Goal: Information Seeking & Learning: Learn about a topic

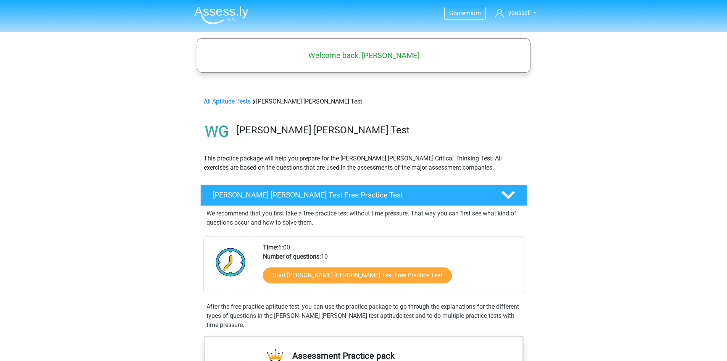
click at [236, 127] on div "Watson Glaser Test" at bounding box center [379, 131] width 296 height 15
click at [207, 128] on img at bounding box center [217, 131] width 32 height 32
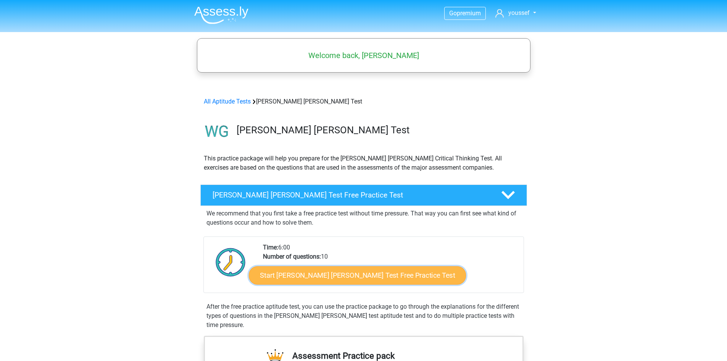
click at [327, 269] on link "Start Watson Glaser Test Free Practice Test" at bounding box center [357, 275] width 217 height 18
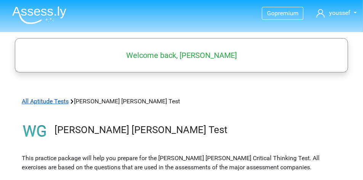
click at [34, 102] on link "All Aptitude Tests" at bounding box center [45, 101] width 47 height 7
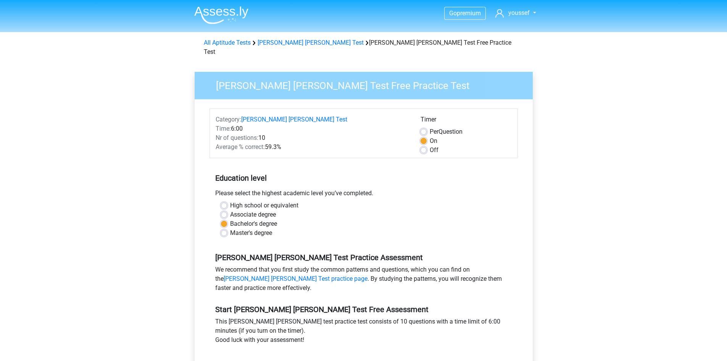
drag, startPoint x: 291, startPoint y: 134, endPoint x: 226, endPoint y: 138, distance: 65.4
click at [226, 142] on div "Average % correct: 59.3%" at bounding box center [312, 146] width 205 height 9
click at [226, 143] on span "Average % correct:" at bounding box center [240, 146] width 49 height 7
click at [253, 228] on label "Master's degree" at bounding box center [251, 232] width 42 height 9
click at [227, 228] on input "Master's degree" at bounding box center [224, 232] width 6 height 8
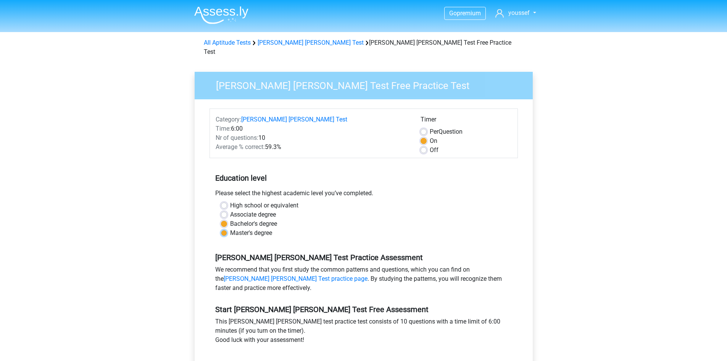
radio input "true"
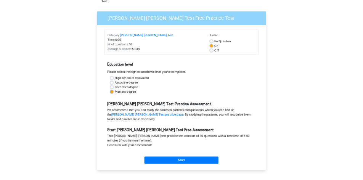
scroll to position [115, 0]
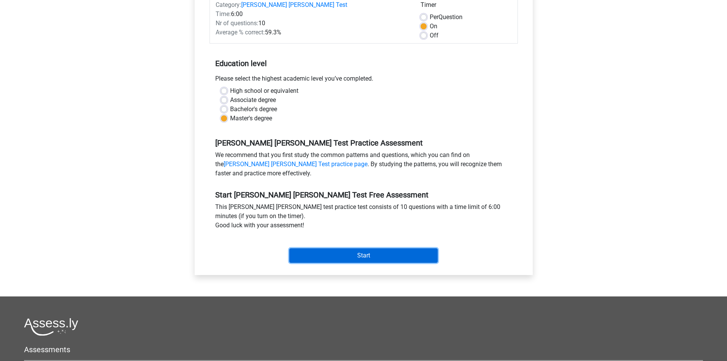
click at [384, 248] on input "Start" at bounding box center [363, 255] width 148 height 15
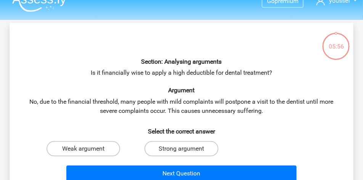
scroll to position [19, 0]
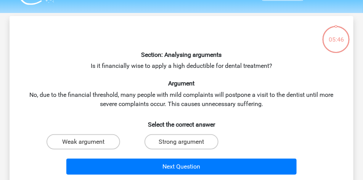
click at [168, 64] on div "Section: Analysing arguments Is it financially wise to apply a high deductible …" at bounding box center [182, 100] width 338 height 156
drag, startPoint x: 168, startPoint y: 64, endPoint x: 201, endPoint y: 65, distance: 33.2
click at [201, 65] on div "Section: Analysing arguments Is it financially wise to apply a high deductible …" at bounding box center [182, 100] width 338 height 156
click at [101, 142] on label "Weak argument" at bounding box center [84, 141] width 74 height 15
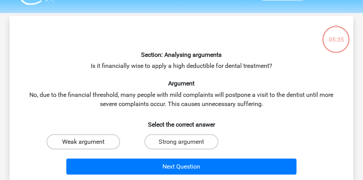
click at [89, 142] on input "Weak argument" at bounding box center [86, 144] width 5 height 5
radio input "true"
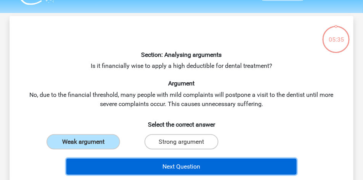
click at [139, 162] on button "Next Question" at bounding box center [181, 167] width 231 height 16
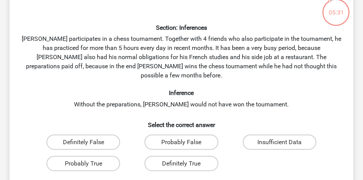
scroll to position [45, 0]
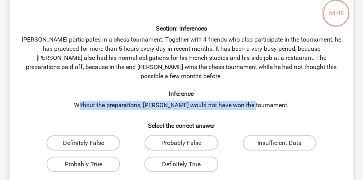
drag, startPoint x: 94, startPoint y: 97, endPoint x: 269, endPoint y: 97, distance: 174.4
click at [269, 97] on div "Section: Inferences [PERSON_NAME] participates in a chess tournament. Together …" at bounding box center [182, 98] width 338 height 205
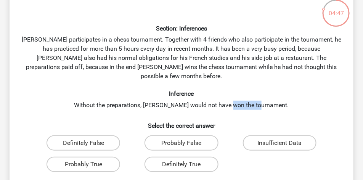
click at [269, 97] on div "Section: Inferences [PERSON_NAME] participates in a chess tournament. Together …" at bounding box center [182, 98] width 338 height 205
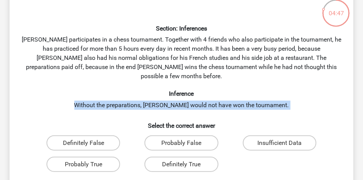
click at [269, 97] on div "Section: Inferences Pablo participates in a chess tournament. Together with 4 f…" at bounding box center [182, 98] width 338 height 205
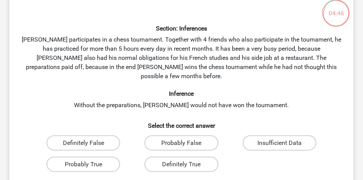
click at [241, 103] on div "Section: Inferences Pablo participates in a chess tournament. Together with 4 f…" at bounding box center [182, 98] width 338 height 205
click at [206, 157] on label "Definitely True" at bounding box center [182, 164] width 74 height 15
click at [187, 165] on input "Definitely True" at bounding box center [184, 167] width 5 height 5
radio input "true"
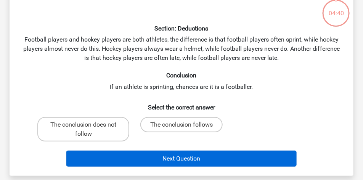
scroll to position [35, 0]
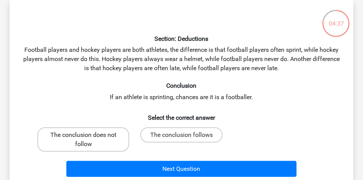
click at [104, 143] on label "The conclusion does not follow" at bounding box center [83, 139] width 92 height 24
click at [89, 140] on input "The conclusion does not follow" at bounding box center [86, 137] width 5 height 5
radio input "true"
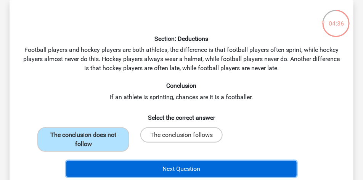
click at [175, 166] on button "Next Question" at bounding box center [181, 169] width 231 height 16
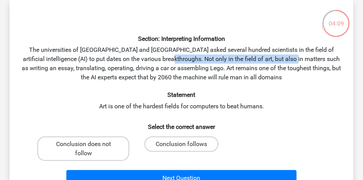
drag, startPoint x: 188, startPoint y: 60, endPoint x: 295, endPoint y: 55, distance: 107.0
click at [295, 55] on div "Section: Interpreting Information The universities of Oxford and Yale asked sev…" at bounding box center [182, 97] width 338 height 183
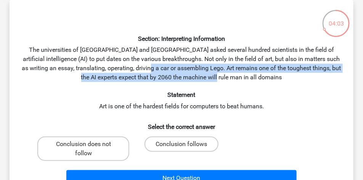
drag, startPoint x: 171, startPoint y: 69, endPoint x: 272, endPoint y: 75, distance: 100.9
click at [272, 75] on div "Section: Interpreting Information The universities of Oxford and Yale asked sev…" at bounding box center [182, 97] width 338 height 183
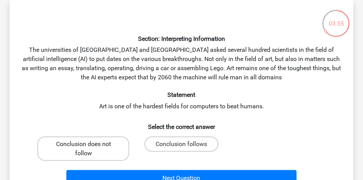
click at [128, 148] on label "Conclusion does not follow" at bounding box center [83, 149] width 92 height 24
click at [89, 148] on input "Conclusion does not follow" at bounding box center [86, 146] width 5 height 5
radio input "true"
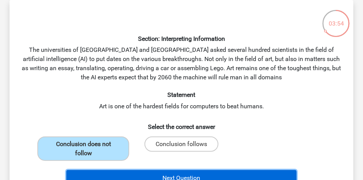
click at [151, 177] on button "Next Question" at bounding box center [181, 178] width 231 height 16
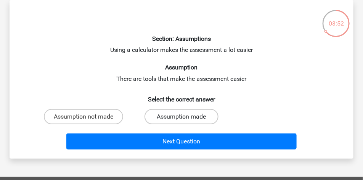
click at [181, 115] on label "Assumption made" at bounding box center [182, 116] width 74 height 15
click at [182, 117] on input "Assumption made" at bounding box center [184, 119] width 5 height 5
radio input "true"
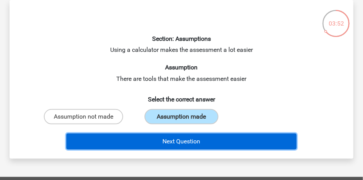
click at [171, 142] on button "Next Question" at bounding box center [181, 142] width 231 height 16
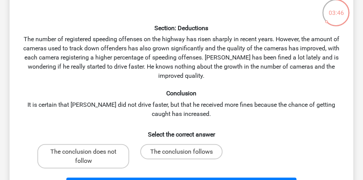
scroll to position [38, 0]
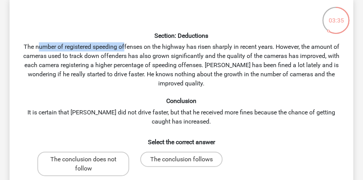
drag, startPoint x: 36, startPoint y: 48, endPoint x: 124, endPoint y: 45, distance: 87.4
click at [124, 45] on div "Section: Deductions The number of registered speeding offenses on the highway h…" at bounding box center [182, 104] width 338 height 202
click at [206, 67] on div "Section: Deductions The number of registered speeding offenses on the highway h…" at bounding box center [182, 104] width 338 height 202
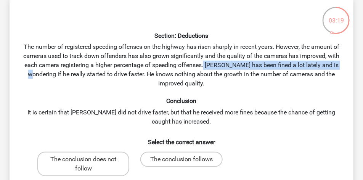
drag, startPoint x: 206, startPoint y: 67, endPoint x: 330, endPoint y: 63, distance: 124.5
click at [330, 63] on div "Section: Deductions The number of registered speeding offenses on the highway h…" at bounding box center [182, 104] width 338 height 202
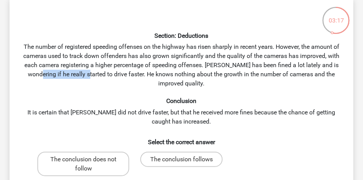
drag, startPoint x: 32, startPoint y: 77, endPoint x: 82, endPoint y: 77, distance: 49.6
click at [82, 77] on div "Section: Deductions The number of registered speeding offenses on the highway h…" at bounding box center [182, 104] width 338 height 202
drag, startPoint x: 82, startPoint y: 77, endPoint x: 37, endPoint y: 76, distance: 44.3
click at [37, 76] on div "Section: Deductions The number of registered speeding offenses on the highway h…" at bounding box center [182, 104] width 338 height 202
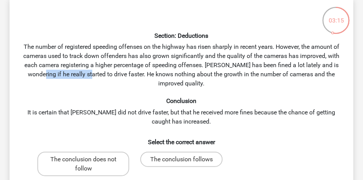
click at [37, 76] on div "Section: Deductions The number of registered speeding offenses on the highway h…" at bounding box center [182, 104] width 338 height 202
drag, startPoint x: 37, startPoint y: 76, endPoint x: 111, endPoint y: 76, distance: 73.3
click at [111, 76] on div "Section: Deductions The number of registered speeding offenses on the highway h…" at bounding box center [182, 104] width 338 height 202
click at [157, 75] on div "Section: Deductions The number of registered speeding offenses on the highway h…" at bounding box center [182, 104] width 338 height 202
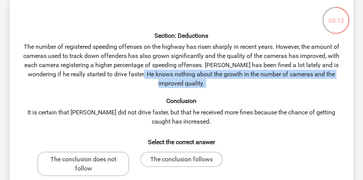
drag, startPoint x: 141, startPoint y: 73, endPoint x: 291, endPoint y: 96, distance: 151.8
click at [293, 95] on div "Section: Deductions The number of registered speeding offenses on the highway h…" at bounding box center [182, 104] width 338 height 202
click at [291, 96] on div "Section: Deductions The number of registered speeding offenses on the highway h…" at bounding box center [182, 104] width 338 height 202
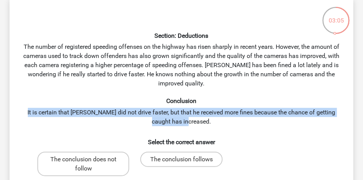
drag, startPoint x: 27, startPoint y: 112, endPoint x: 277, endPoint y: 119, distance: 250.1
click at [277, 119] on div "Section: Deductions The number of registered speeding offenses on the highway h…" at bounding box center [182, 104] width 338 height 202
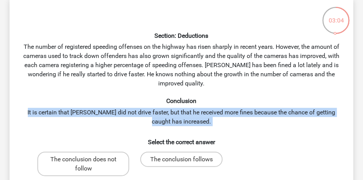
click at [277, 119] on div "Section: Deductions The number of registered speeding offenses on the highway h…" at bounding box center [182, 104] width 338 height 202
click at [261, 123] on div "Section: Deductions The number of registered speeding offenses on the highway h…" at bounding box center [182, 104] width 338 height 202
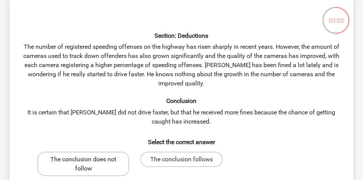
click at [110, 156] on label "The conclusion does not follow" at bounding box center [83, 164] width 92 height 24
click at [89, 160] on input "The conclusion does not follow" at bounding box center [86, 162] width 5 height 5
radio input "true"
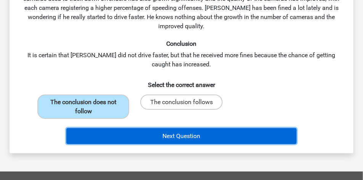
click at [149, 135] on button "Next Question" at bounding box center [181, 136] width 231 height 16
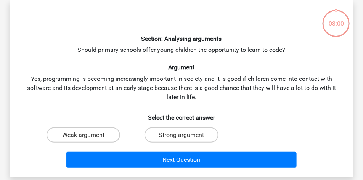
scroll to position [35, 0]
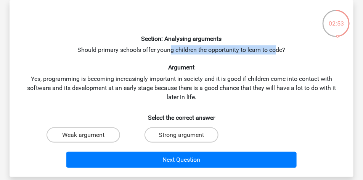
drag, startPoint x: 187, startPoint y: 53, endPoint x: 278, endPoint y: 52, distance: 90.5
click at [278, 52] on div "Section: Analysing arguments Should primary schools offer young children the op…" at bounding box center [182, 88] width 338 height 165
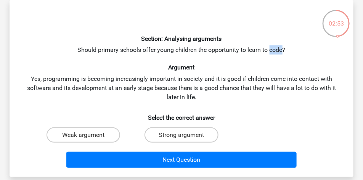
click at [278, 52] on div "Section: Analysing arguments Should primary schools offer young children the op…" at bounding box center [182, 88] width 338 height 165
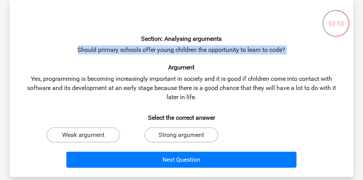
click at [278, 52] on div "Section: Analysing arguments Should primary schools offer young children the op…" at bounding box center [182, 88] width 338 height 165
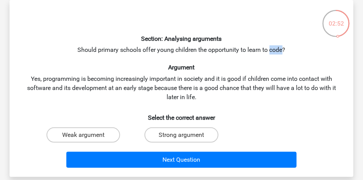
click at [278, 52] on div "Section: Analysing arguments Should primary schools offer young children the op…" at bounding box center [182, 88] width 338 height 165
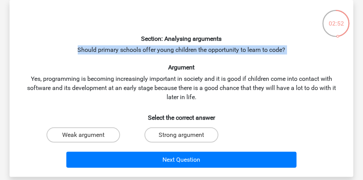
click at [278, 52] on div "Section: Analysing arguments Should primary schools offer young children the op…" at bounding box center [182, 88] width 338 height 165
click at [176, 136] on label "Strong argument" at bounding box center [182, 134] width 74 height 15
click at [182, 136] on input "Strong argument" at bounding box center [184, 137] width 5 height 5
radio input "true"
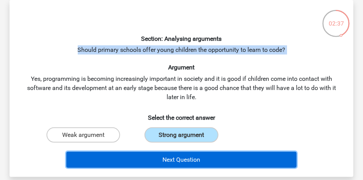
click at [190, 156] on button "Next Question" at bounding box center [181, 160] width 231 height 16
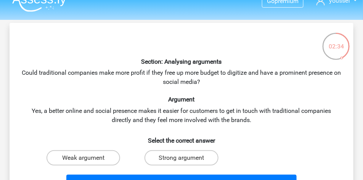
scroll to position [19, 0]
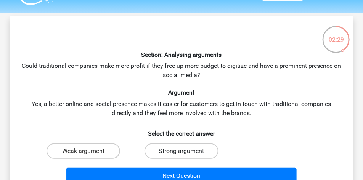
click at [189, 154] on label "Strong argument" at bounding box center [182, 151] width 74 height 15
click at [187, 154] on input "Strong argument" at bounding box center [184, 153] width 5 height 5
radio input "true"
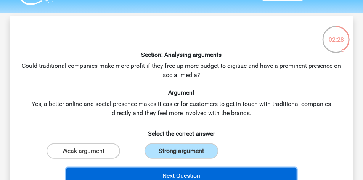
click at [207, 175] on button "Next Question" at bounding box center [181, 176] width 231 height 16
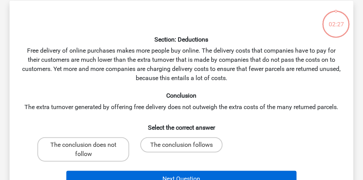
scroll to position [35, 0]
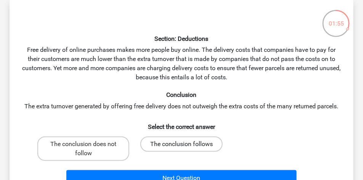
click at [164, 148] on label "The conclusion follows" at bounding box center [181, 144] width 82 height 15
click at [182, 148] on input "The conclusion follows" at bounding box center [184, 146] width 5 height 5
radio input "true"
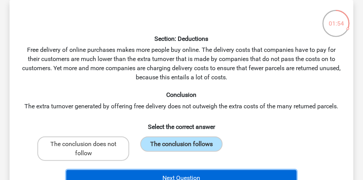
click at [168, 173] on button "Next Question" at bounding box center [181, 178] width 231 height 16
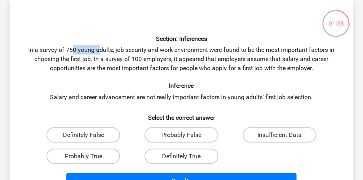
drag, startPoint x: 71, startPoint y: 51, endPoint x: 98, endPoint y: 52, distance: 27.5
click at [98, 52] on div "Section: Inferences In a survey of 750 young adults, job security and work envi…" at bounding box center [182, 99] width 338 height 186
click at [123, 50] on div "Section: Inferences In a survey of 750 young adults, job security and work envi…" at bounding box center [182, 99] width 338 height 186
drag, startPoint x: 117, startPoint y: 51, endPoint x: 142, endPoint y: 51, distance: 24.4
click at [142, 51] on div "Section: Inferences In a survey of 750 young adults, job security and work envi…" at bounding box center [182, 99] width 338 height 186
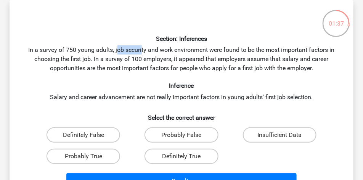
click at [142, 51] on div "Section: Inferences In a survey of 750 young adults, job security and work envi…" at bounding box center [182, 99] width 338 height 186
drag, startPoint x: 142, startPoint y: 51, endPoint x: 124, endPoint y: 52, distance: 17.6
click at [124, 52] on div "Section: Inferences In a survey of 750 young adults, job security and work envi…" at bounding box center [182, 99] width 338 height 186
click at [177, 51] on div "Section: Inferences In a survey of 750 young adults, job security and work envi…" at bounding box center [182, 99] width 338 height 186
drag, startPoint x: 177, startPoint y: 51, endPoint x: 208, endPoint y: 52, distance: 31.3
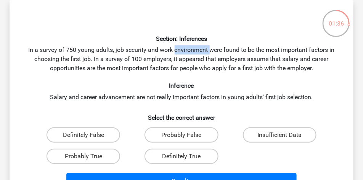
click at [208, 52] on div "Section: Inferences In a survey of 750 young adults, job security and work envi…" at bounding box center [182, 99] width 338 height 186
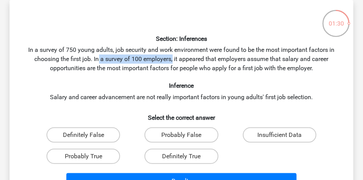
drag, startPoint x: 97, startPoint y: 61, endPoint x: 173, endPoint y: 61, distance: 75.2
click at [173, 61] on div "Section: Inferences In a survey of 750 young adults, job security and work envi…" at bounding box center [182, 99] width 338 height 186
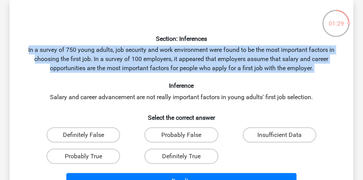
click at [173, 61] on div "Section: Inferences In a survey of 750 young adults, job security and work envi…" at bounding box center [182, 99] width 338 height 186
click at [176, 60] on div "Section: Inferences In a survey of 750 young adults, job security and work envi…" at bounding box center [182, 99] width 338 height 186
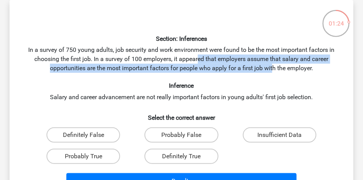
drag, startPoint x: 206, startPoint y: 62, endPoint x: 275, endPoint y: 69, distance: 69.4
click at [274, 69] on div "Section: Inferences In a survey of 750 young adults, job security and work envi…" at bounding box center [182, 99] width 338 height 186
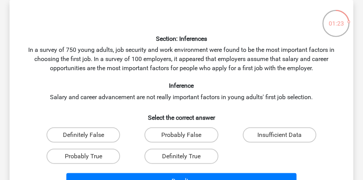
click at [263, 79] on div "Section: Inferences In a survey of 750 young adults, job security and work envi…" at bounding box center [182, 99] width 338 height 186
click at [252, 90] on div "Section: Inferences In a survey of 750 young adults, job security and work envi…" at bounding box center [182, 99] width 338 height 186
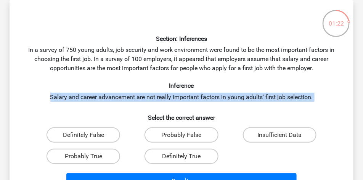
click at [252, 90] on div "Section: Inferences In a survey of 750 young adults, job security and work envi…" at bounding box center [182, 99] width 338 height 186
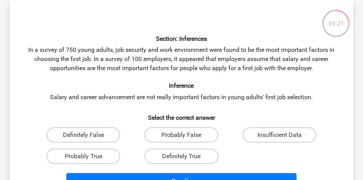
click at [229, 89] on h6 "Inference" at bounding box center [182, 85] width 320 height 7
click at [55, 99] on div "Section: Inferences In a survey of 750 young adults, job security and work envi…" at bounding box center [182, 99] width 338 height 186
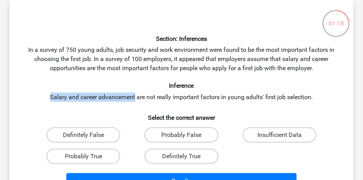
drag, startPoint x: 55, startPoint y: 99, endPoint x: 109, endPoint y: 98, distance: 54.2
click at [108, 98] on div "Section: Inferences In a survey of 750 young adults, job security and work envi…" at bounding box center [182, 99] width 338 height 186
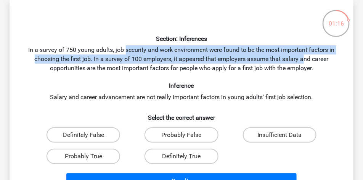
drag, startPoint x: 124, startPoint y: 50, endPoint x: 306, endPoint y: 65, distance: 181.9
click at [306, 65] on div "Section: Inferences In a survey of 750 young adults, job security and work envi…" at bounding box center [182, 99] width 338 height 186
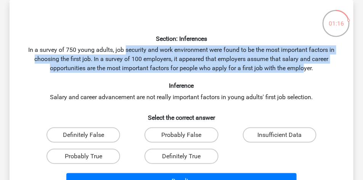
click at [306, 65] on div "Section: Inferences In a survey of 750 young adults, job security and work envi…" at bounding box center [182, 99] width 338 height 186
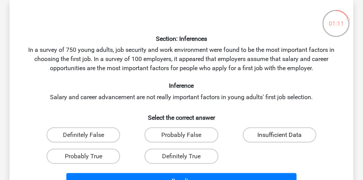
drag, startPoint x: 296, startPoint y: 137, endPoint x: 285, endPoint y: 129, distance: 13.4
click at [296, 137] on label "Insufficient Data" at bounding box center [280, 134] width 74 height 15
click at [285, 137] on input "Insufficient Data" at bounding box center [282, 137] width 5 height 5
radio input "true"
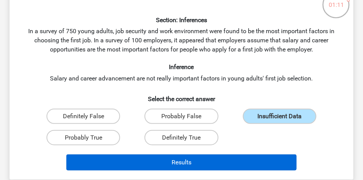
scroll to position [92, 0]
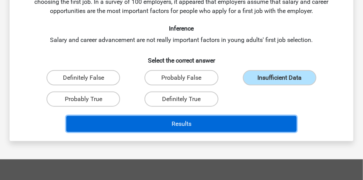
click at [245, 126] on button "Results" at bounding box center [181, 124] width 231 height 16
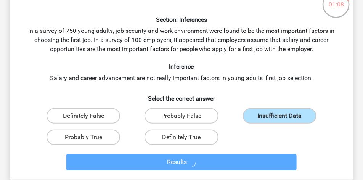
scroll to position [35, 0]
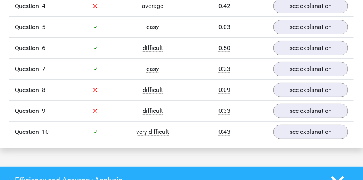
scroll to position [706, 0]
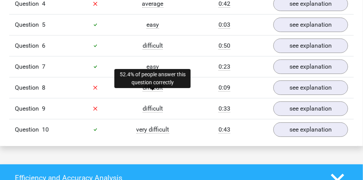
click at [158, 105] on span "difficult" at bounding box center [153, 109] width 20 height 8
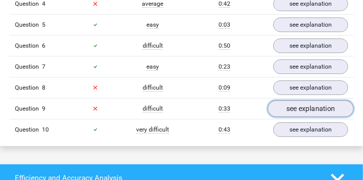
click at [297, 100] on link "see explanation" at bounding box center [311, 108] width 86 height 17
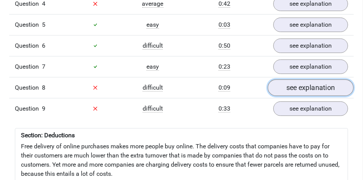
click at [296, 79] on link "see explanation" at bounding box center [311, 87] width 86 height 17
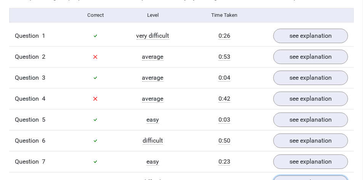
scroll to position [611, 0]
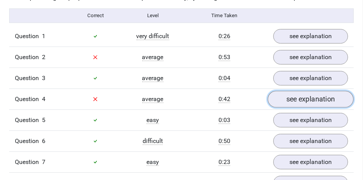
click at [295, 91] on link "see explanation" at bounding box center [311, 99] width 86 height 17
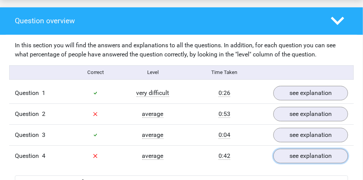
scroll to position [553, 0]
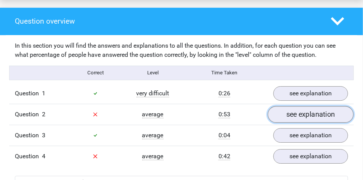
click at [296, 106] on link "see explanation" at bounding box center [311, 114] width 86 height 17
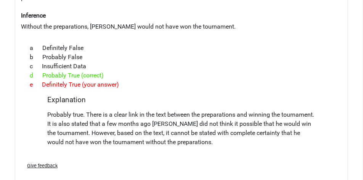
scroll to position [725, 0]
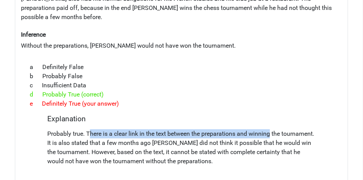
drag, startPoint x: 103, startPoint y: 110, endPoint x: 270, endPoint y: 114, distance: 166.8
click at [270, 129] on p "Probably true. There is a clear link in the text between the preparations and w…" at bounding box center [181, 147] width 269 height 37
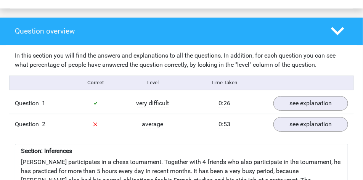
scroll to position [534, 0]
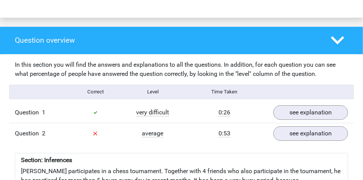
click at [271, 105] on div "see explanation" at bounding box center [311, 112] width 86 height 15
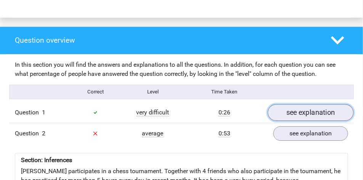
click at [282, 104] on link "see explanation" at bounding box center [311, 112] width 86 height 17
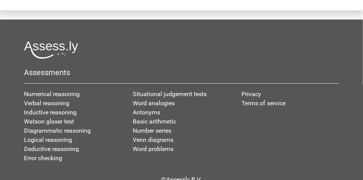
scroll to position [2729, 0]
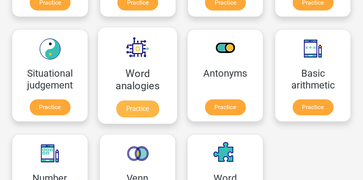
scroll to position [312, 0]
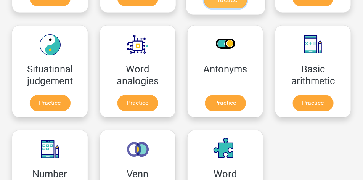
click at [204, 2] on link "Practice" at bounding box center [225, 0] width 43 height 17
